Goal: Task Accomplishment & Management: Complete application form

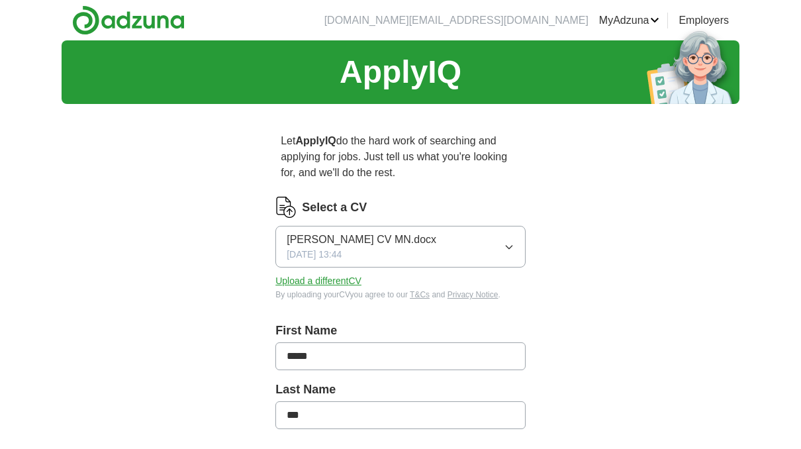
click at [337, 279] on button "Upload a different CV" at bounding box center [318, 281] width 86 height 14
drag, startPoint x: 463, startPoint y: 230, endPoint x: 502, endPoint y: 297, distance: 77.2
click at [502, 297] on div "By uploading your CV you agree to our T&Cs and Privacy Notice ." at bounding box center [400, 295] width 250 height 12
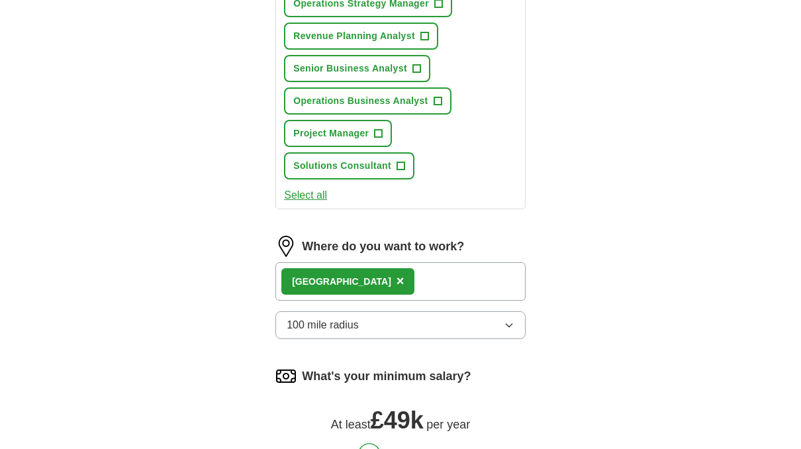
scroll to position [662, 0]
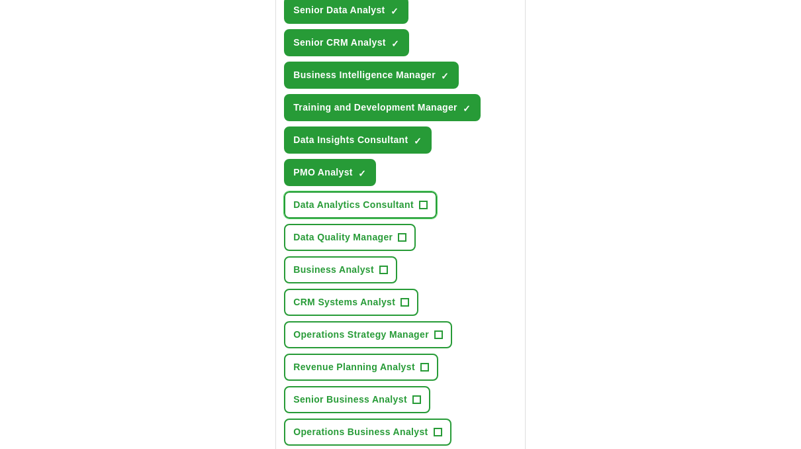
drag, startPoint x: 424, startPoint y: 201, endPoint x: 439, endPoint y: 267, distance: 67.8
click at [439, 267] on div "Operations Analyst ✓ × Stakeholder Engagement Lead ✓ × Business Operations Mana…" at bounding box center [400, 188] width 238 height 655
click at [399, 234] on span "+" at bounding box center [403, 237] width 8 height 11
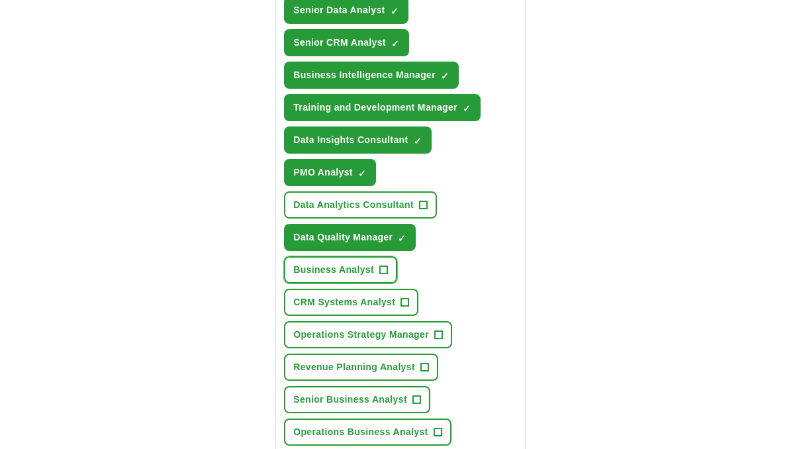
click at [382, 269] on span "+" at bounding box center [383, 270] width 8 height 11
click at [408, 301] on span "+" at bounding box center [405, 302] width 8 height 11
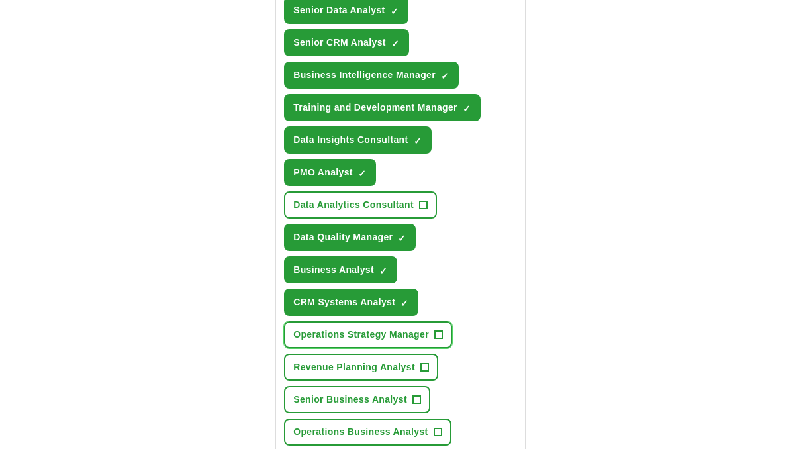
click at [440, 330] on span "+" at bounding box center [438, 335] width 8 height 11
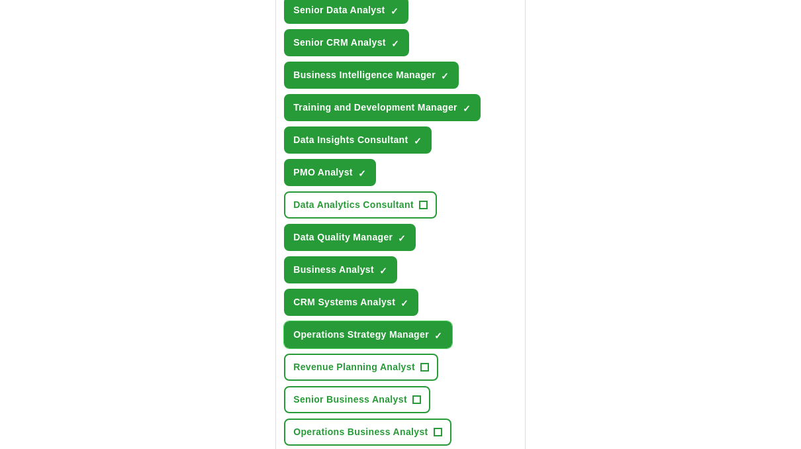
scroll to position [728, 0]
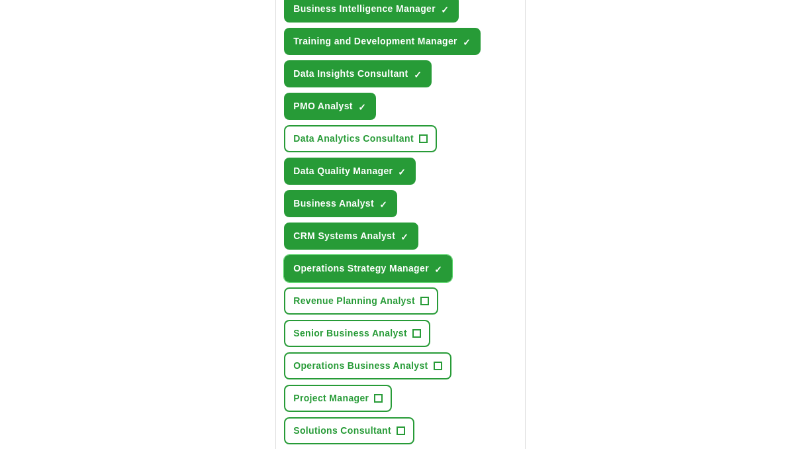
click at [0, 0] on span "×" at bounding box center [0, 0] width 0 height 0
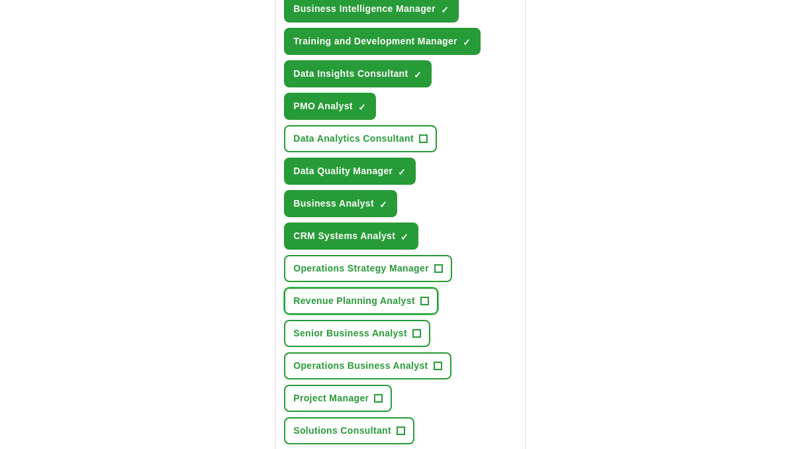
click at [428, 297] on span "+" at bounding box center [424, 301] width 8 height 11
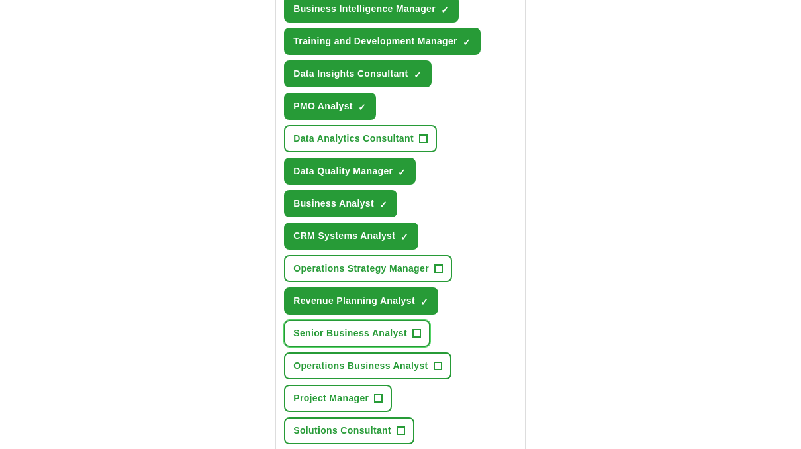
click at [421, 330] on button "Senior Business Analyst +" at bounding box center [357, 333] width 146 height 27
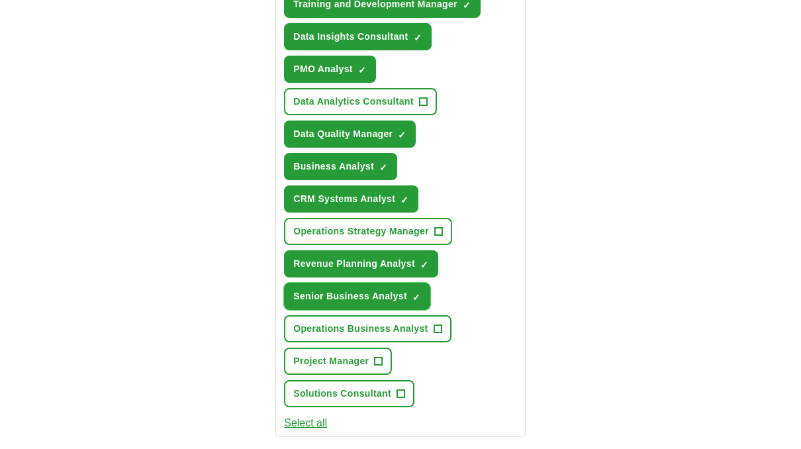
scroll to position [861, 0]
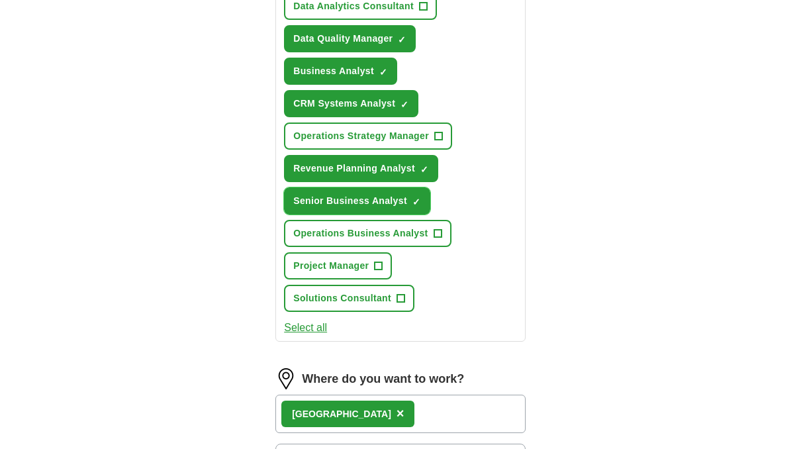
click at [0, 0] on span "×" at bounding box center [0, 0] width 0 height 0
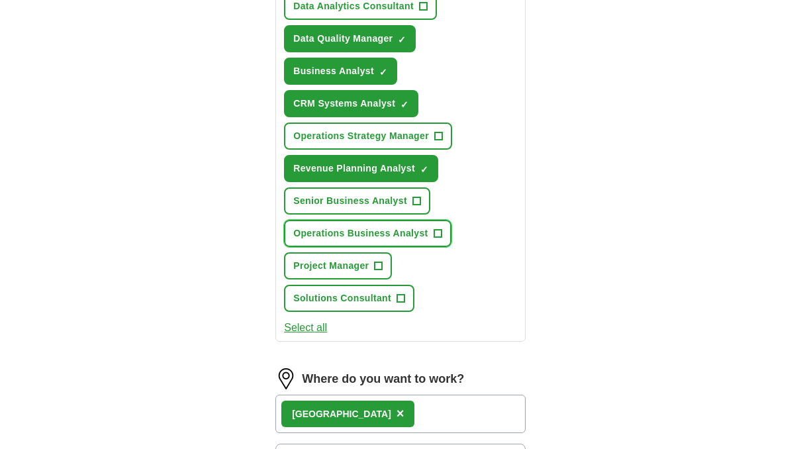
click at [441, 242] on button "Operations Business Analyst +" at bounding box center [367, 233] width 167 height 27
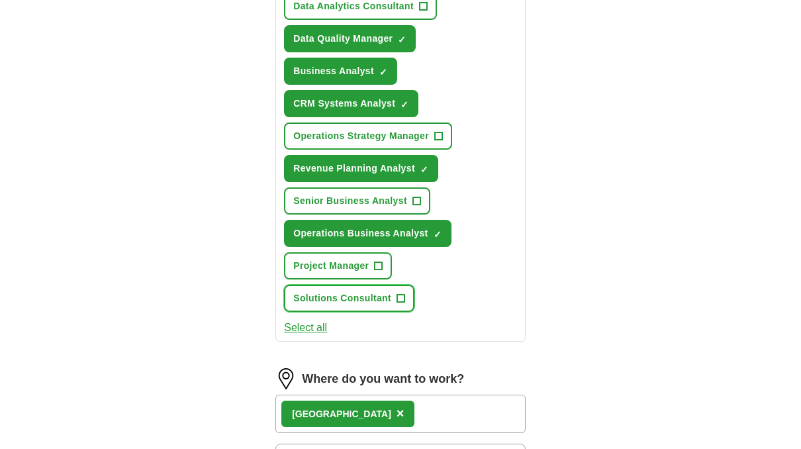
click at [387, 289] on button "Solutions Consultant +" at bounding box center [349, 298] width 130 height 27
click at [378, 261] on span "+" at bounding box center [379, 266] width 8 height 11
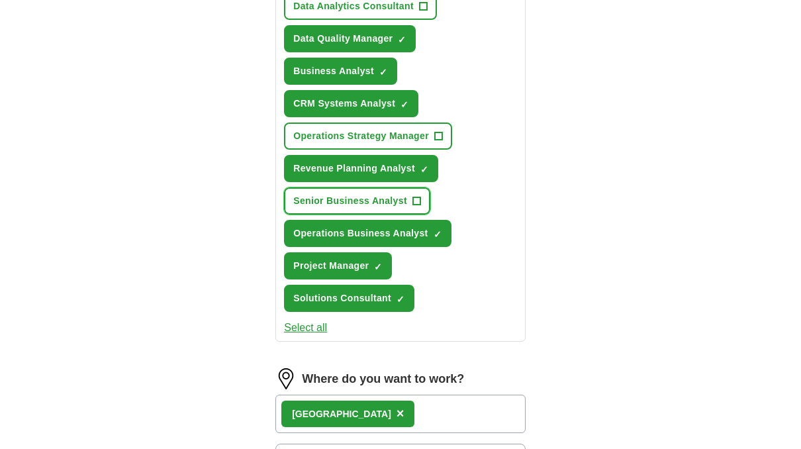
click at [390, 206] on button "Senior Business Analyst +" at bounding box center [357, 200] width 146 height 27
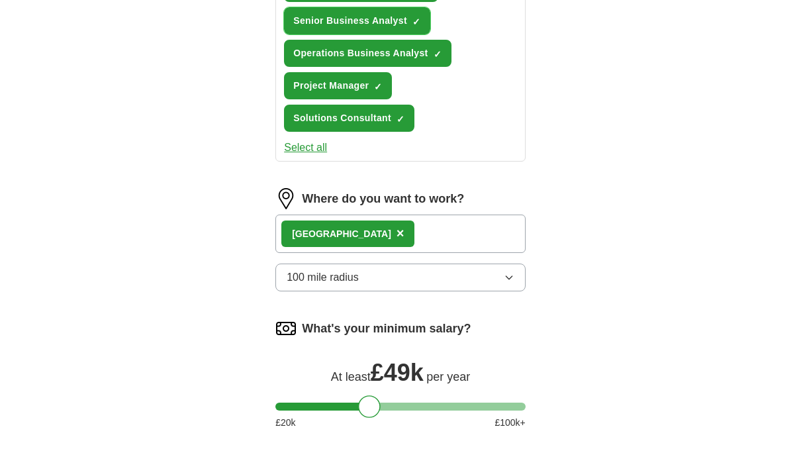
scroll to position [1059, 0]
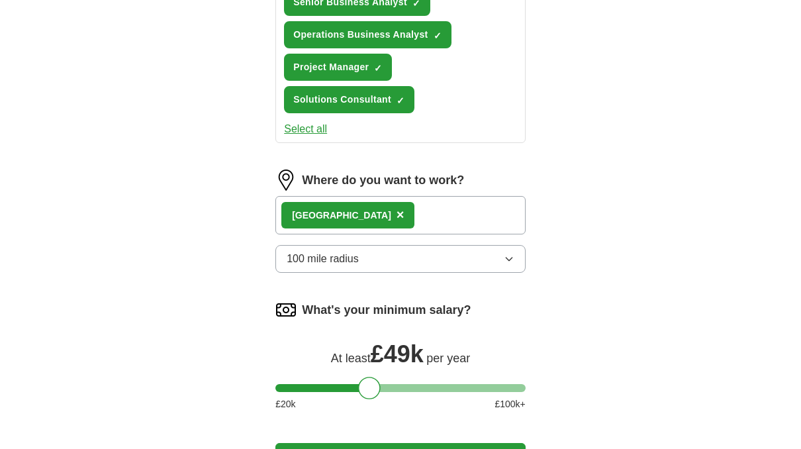
click at [377, 212] on div "London ×" at bounding box center [400, 215] width 250 height 38
click at [381, 199] on div "London ×" at bounding box center [400, 215] width 250 height 38
click at [393, 222] on div "London ×" at bounding box center [400, 215] width 250 height 38
click at [387, 253] on button "100 mile radius" at bounding box center [400, 259] width 250 height 28
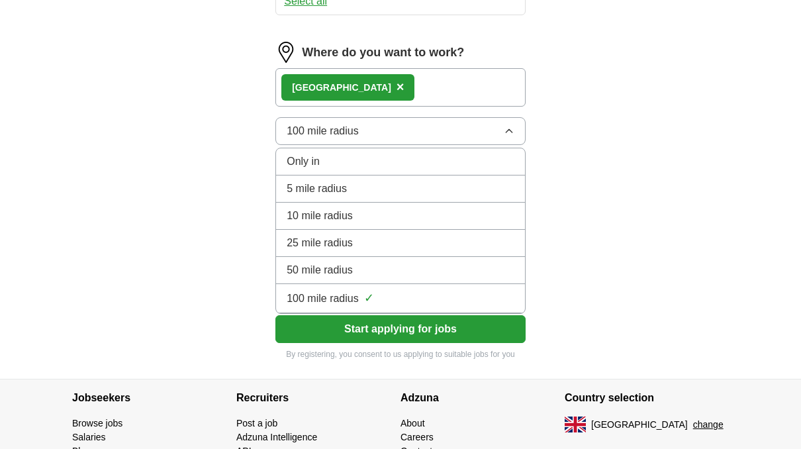
scroll to position [1192, 0]
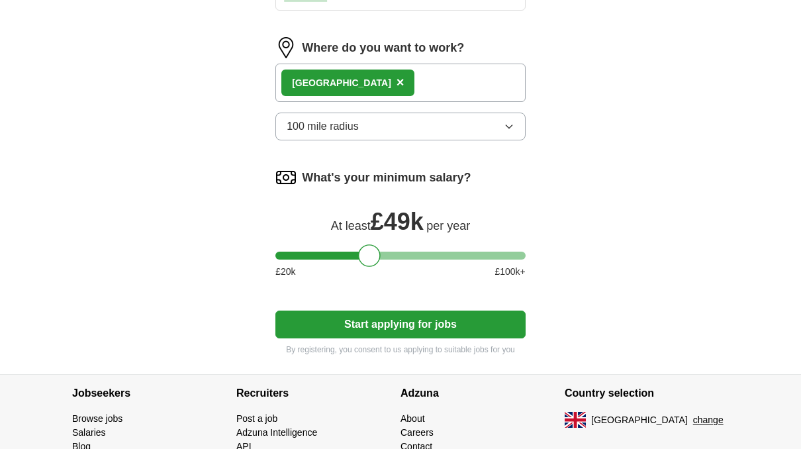
click at [373, 100] on div "Where do you want to work? [GEOGRAPHIC_DATA] × 100 mile radius" at bounding box center [400, 94] width 250 height 114
click at [381, 85] on div "London ×" at bounding box center [400, 83] width 250 height 38
click at [379, 85] on div "London ×" at bounding box center [400, 83] width 250 height 38
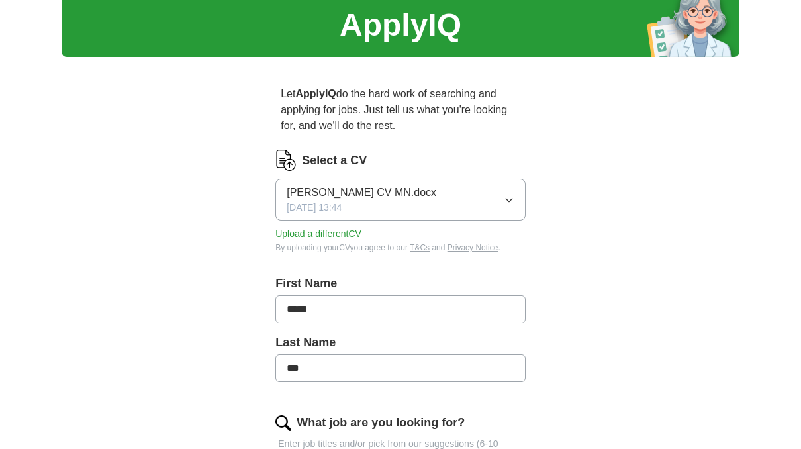
scroll to position [0, 0]
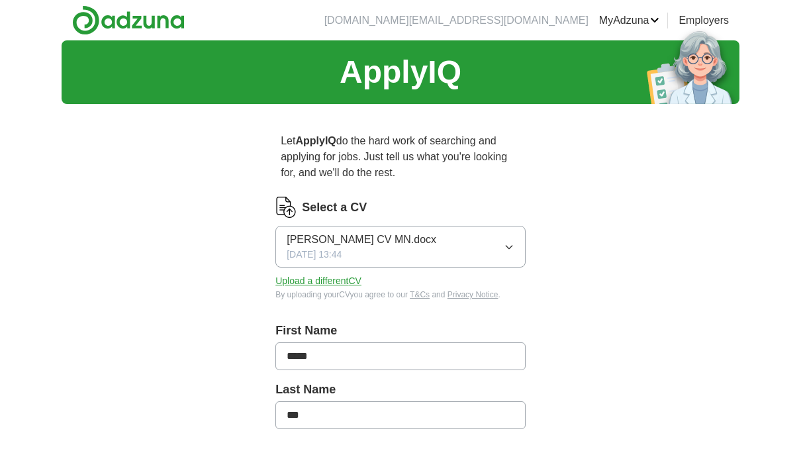
click at [342, 279] on button "Upload a different CV" at bounding box center [318, 281] width 86 height 14
click at [522, 237] on button "[PERSON_NAME] CV MN.docx [DATE] 13:44" at bounding box center [400, 247] width 250 height 42
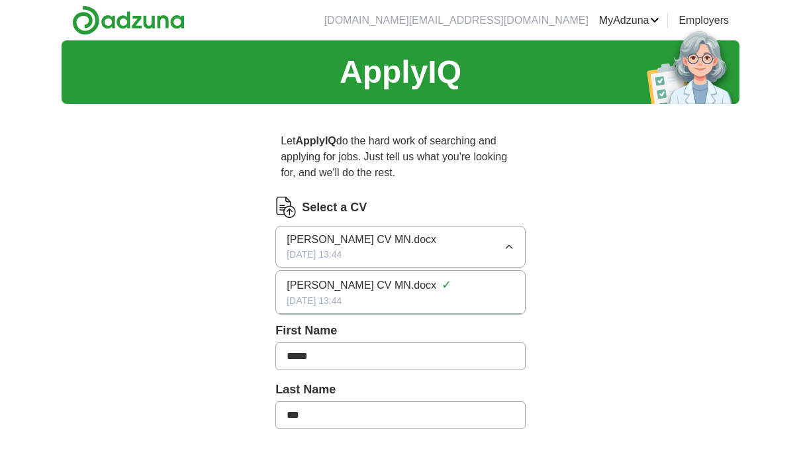
click at [423, 197] on div "Select a CV" at bounding box center [400, 207] width 250 height 21
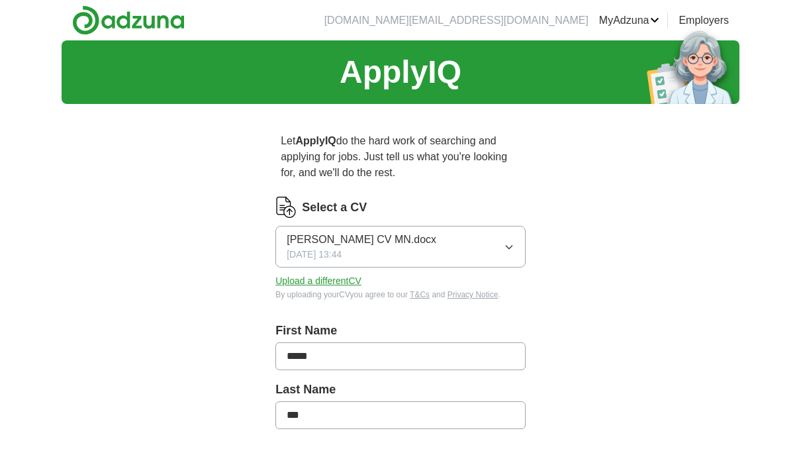
click at [330, 284] on button "Upload a different CV" at bounding box center [318, 281] width 86 height 14
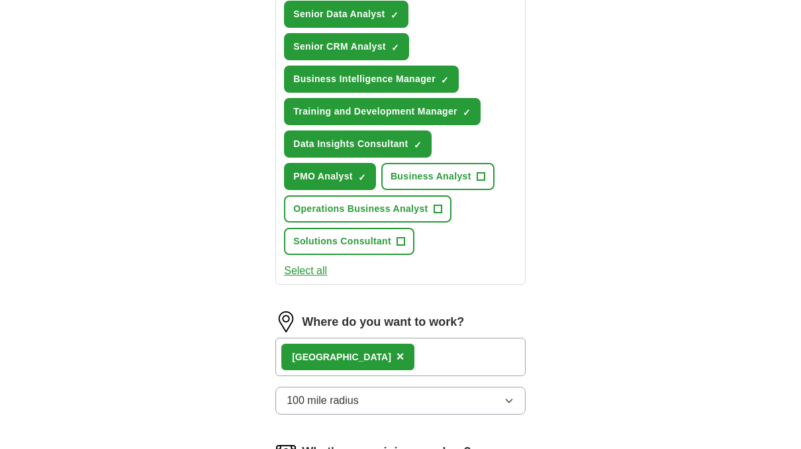
scroll to position [662, 0]
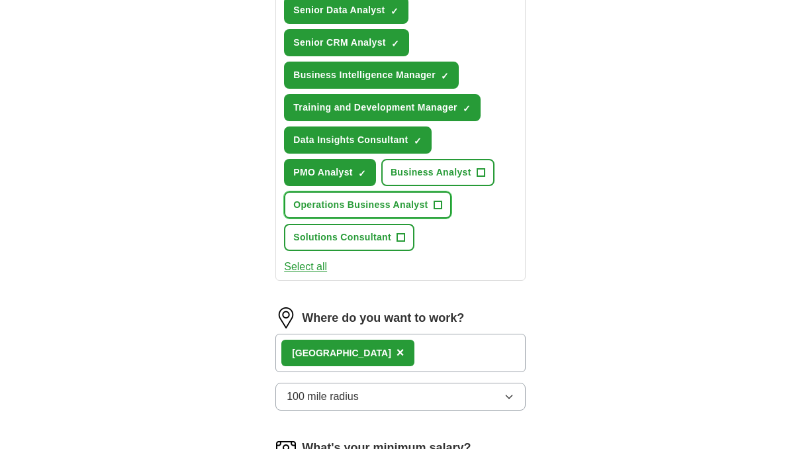
click at [400, 202] on span "Operations Business Analyst" at bounding box center [360, 205] width 134 height 14
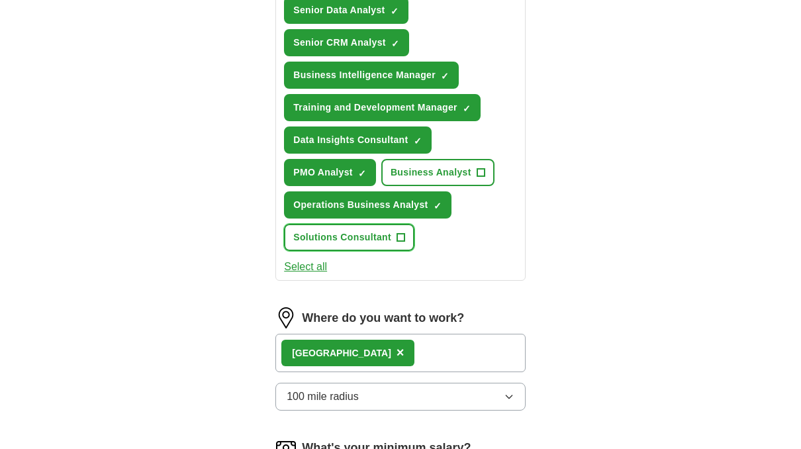
click at [321, 244] on button "Solutions Consultant +" at bounding box center [349, 237] width 130 height 27
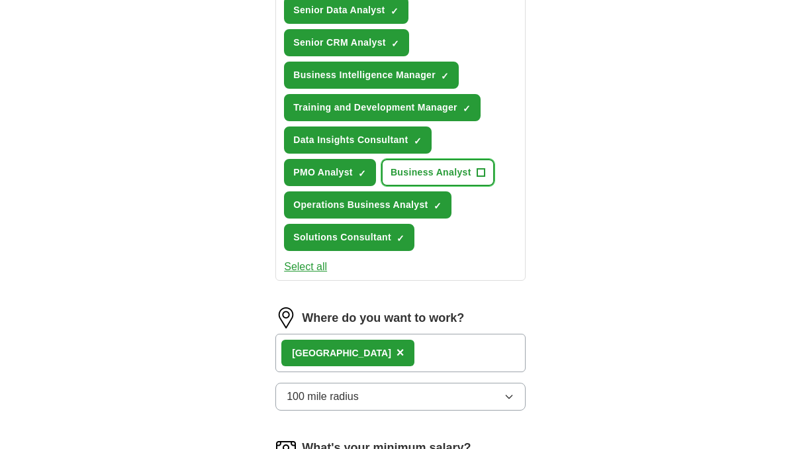
click at [412, 172] on span "Business Analyst" at bounding box center [431, 172] width 81 height 14
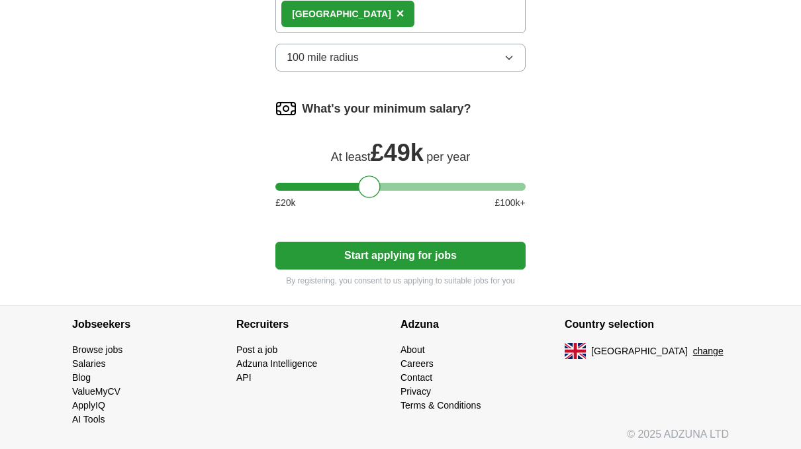
click at [363, 258] on button "Start applying for jobs" at bounding box center [400, 256] width 250 height 28
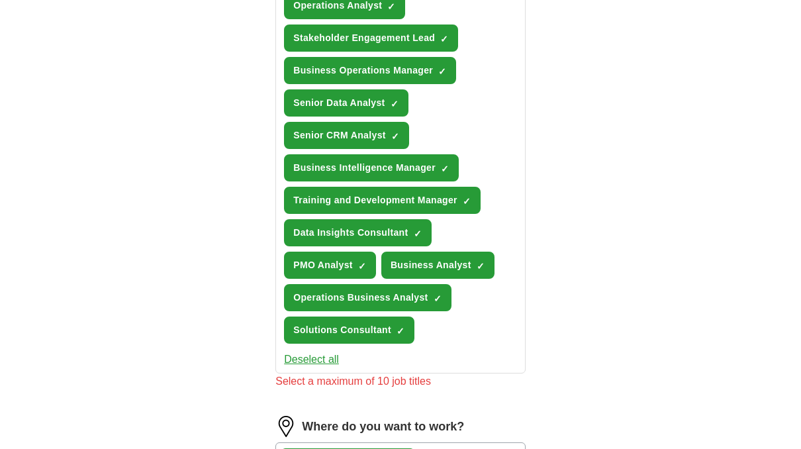
scroll to position [487, 0]
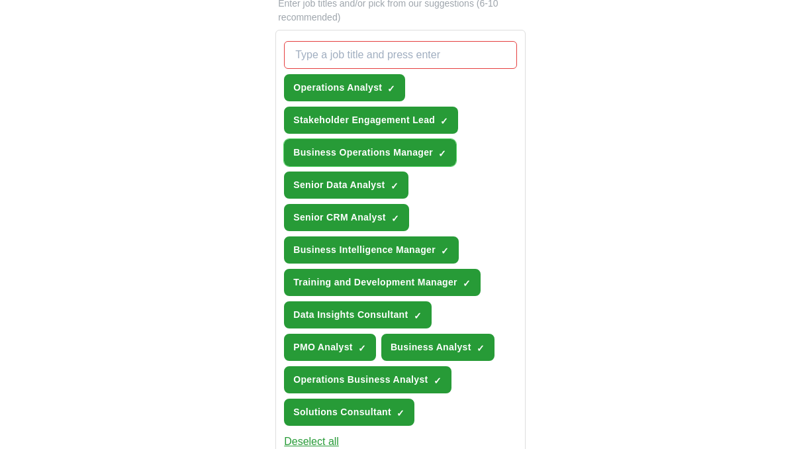
click at [358, 154] on span "Business Operations Manager" at bounding box center [363, 153] width 140 height 14
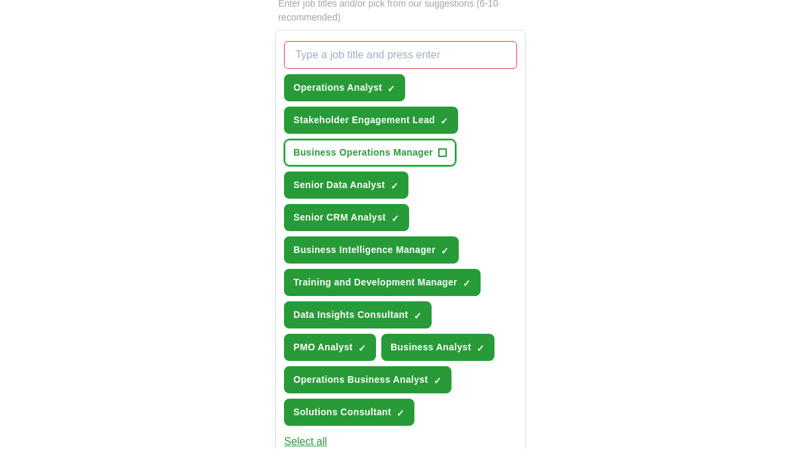
drag, startPoint x: 329, startPoint y: 142, endPoint x: 328, endPoint y: 134, distance: 8.1
click at [329, 142] on button "Business Operations Manager +" at bounding box center [370, 152] width 172 height 27
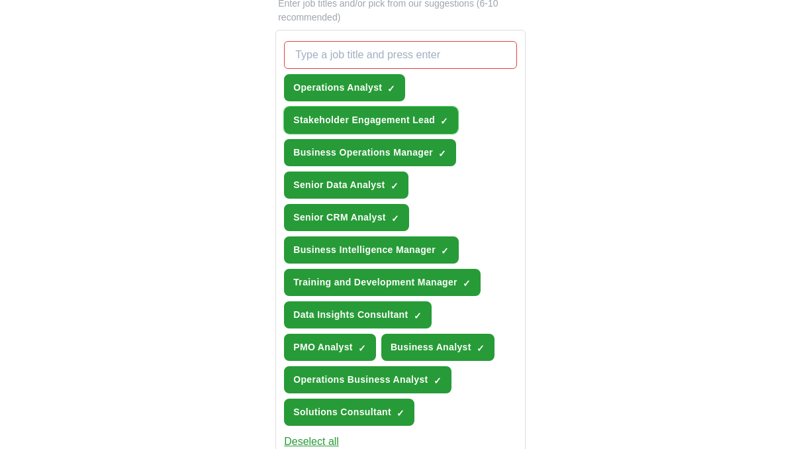
click at [327, 113] on span "Stakeholder Engagement Lead" at bounding box center [364, 120] width 142 height 14
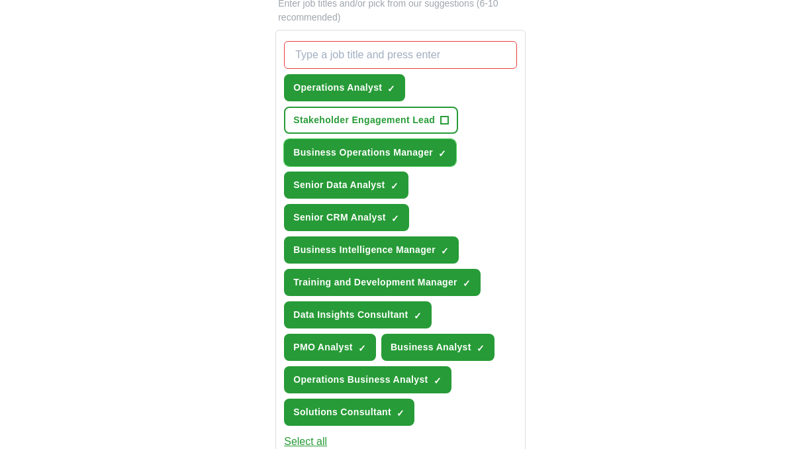
click at [352, 154] on span "Business Operations Manager" at bounding box center [363, 153] width 140 height 14
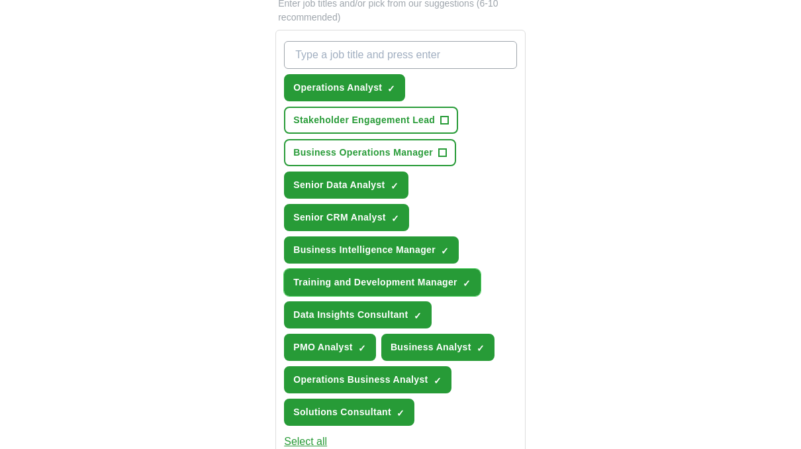
click at [356, 271] on button "Training and Development Manager ✓ ×" at bounding box center [382, 282] width 197 height 27
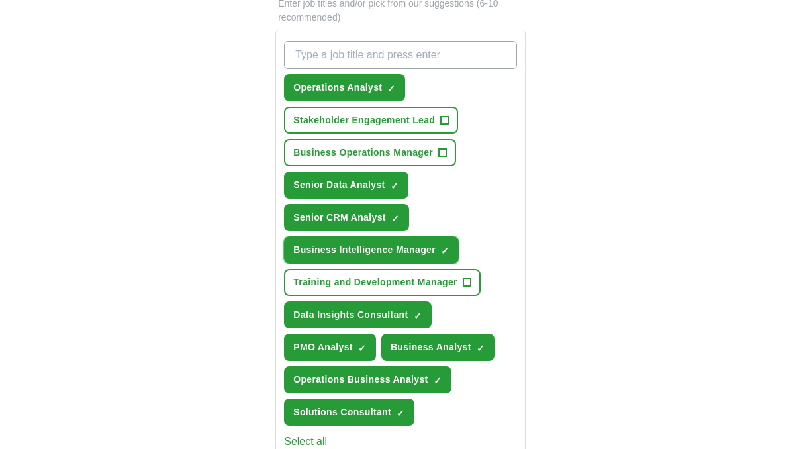
click at [348, 248] on span "Business Intelligence Manager" at bounding box center [364, 250] width 142 height 14
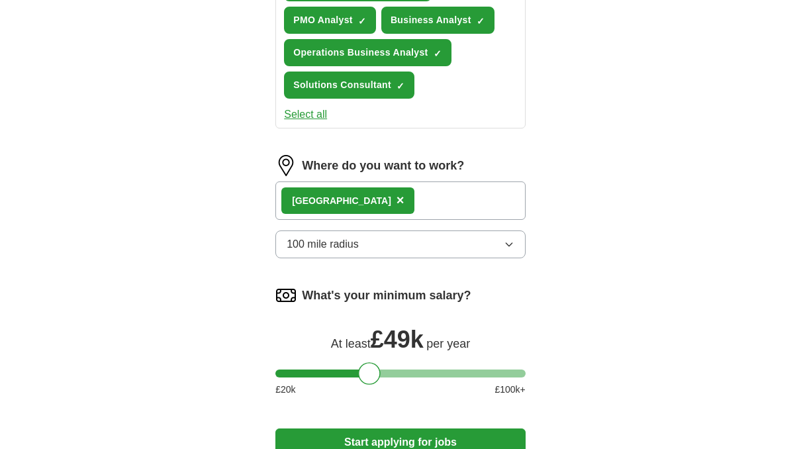
scroll to position [951, 0]
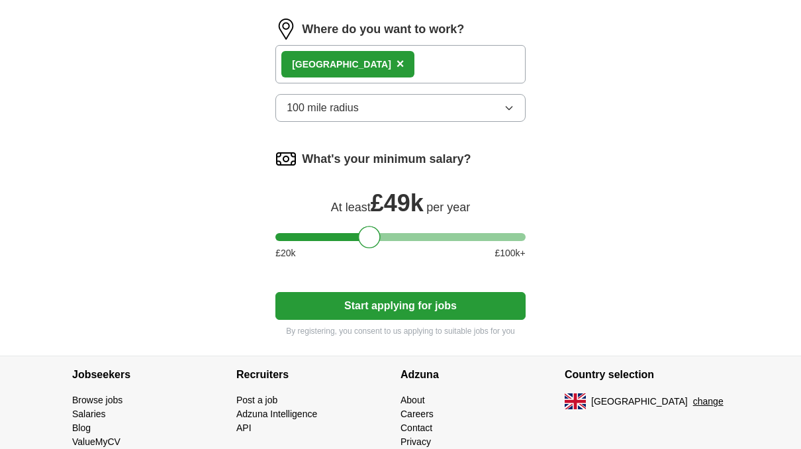
click at [414, 303] on button "Start applying for jobs" at bounding box center [400, 306] width 250 height 28
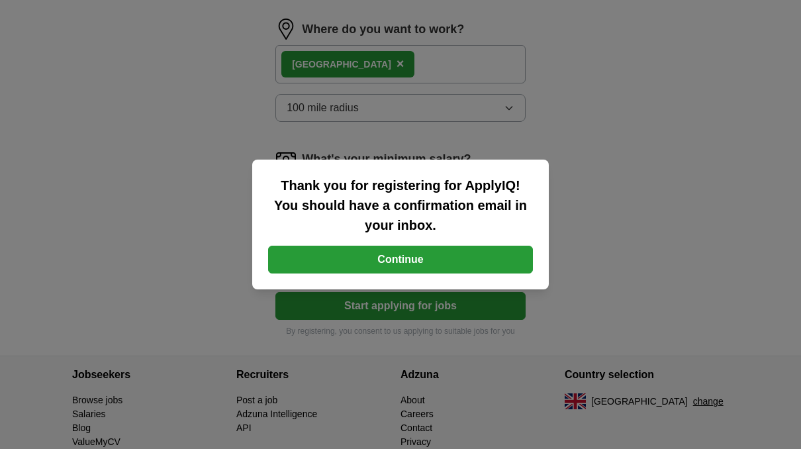
click at [469, 259] on button "Continue" at bounding box center [400, 260] width 265 height 28
